Goal: Communication & Community: Participate in discussion

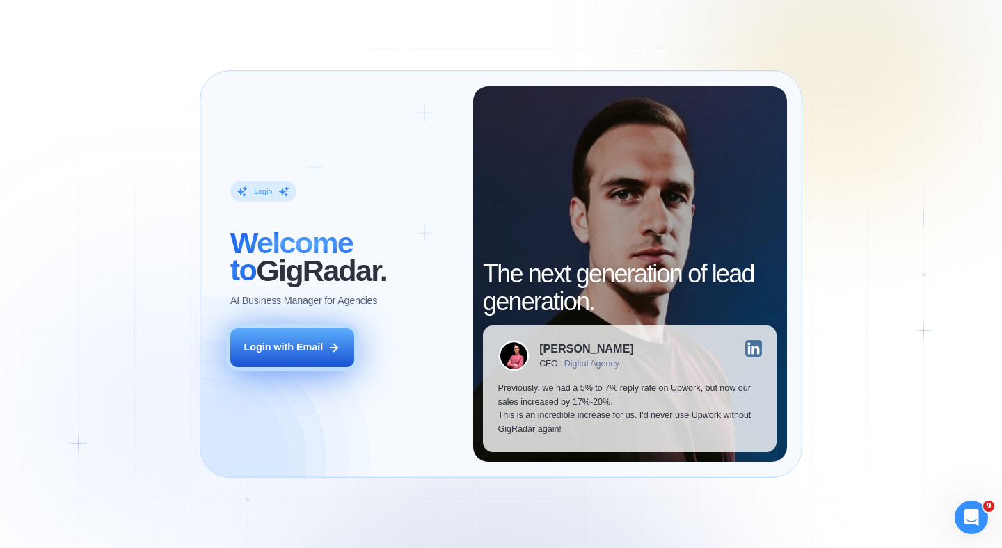
click at [319, 332] on button "Login with Email" at bounding box center [292, 347] width 124 height 39
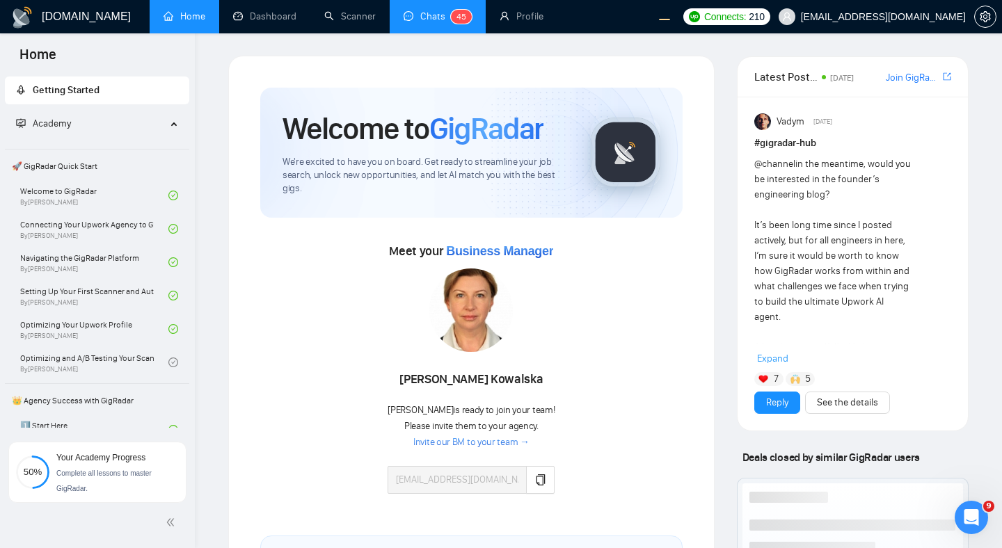
click at [429, 15] on link "Chats 4 5" at bounding box center [438, 16] width 68 height 12
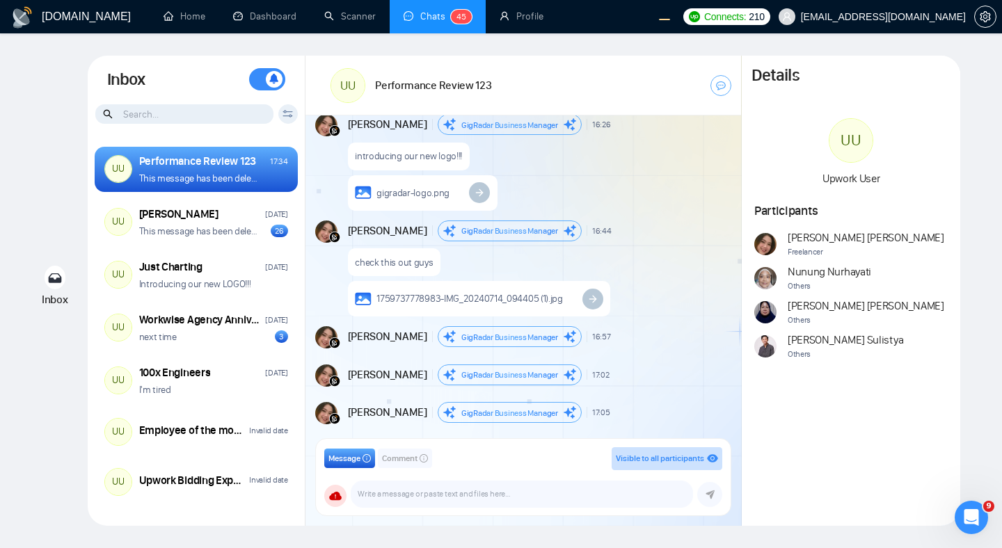
scroll to position [4981, 0]
